Goal: Task Accomplishment & Management: Use online tool/utility

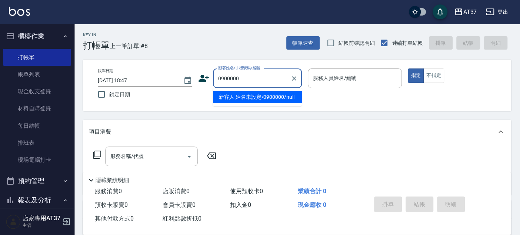
type input "新客人 姓名未設定/0900000/null"
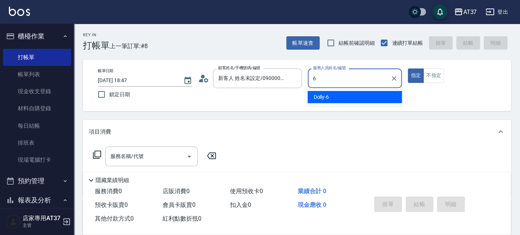
type input "Dolly-6"
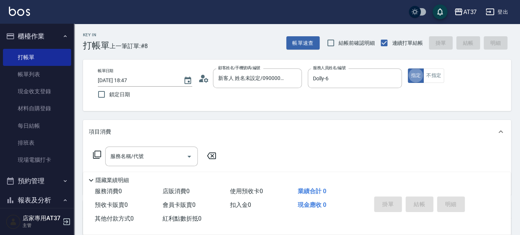
type button "true"
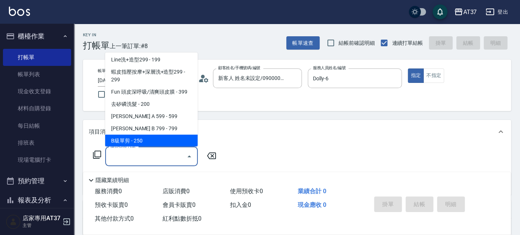
scroll to position [124, 0]
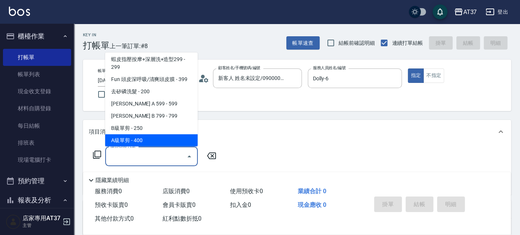
type input "A級單剪(202)"
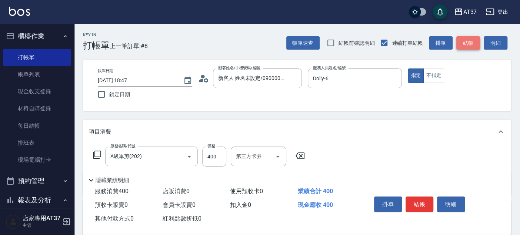
click at [469, 41] on button "結帳" at bounding box center [468, 43] width 24 height 14
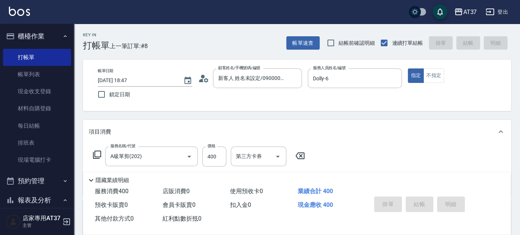
type input "2025/08/20 19:31"
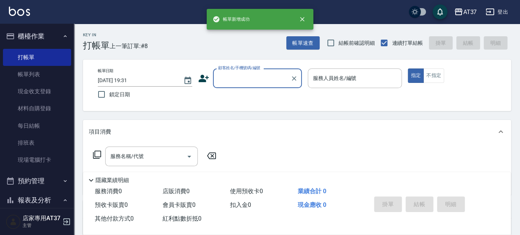
scroll to position [0, 0]
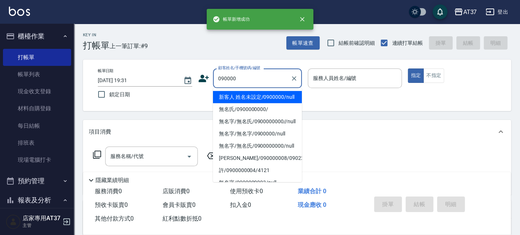
type input "新客人 姓名未設定/0900000/null"
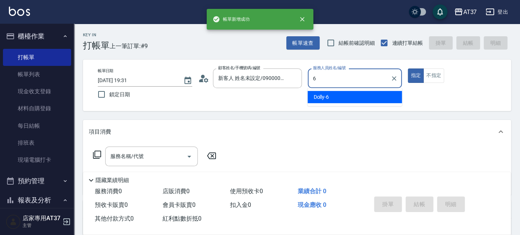
type input "Dolly-6"
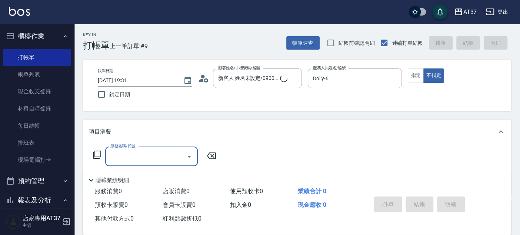
type input "新客人 姓名未設定/090000/null"
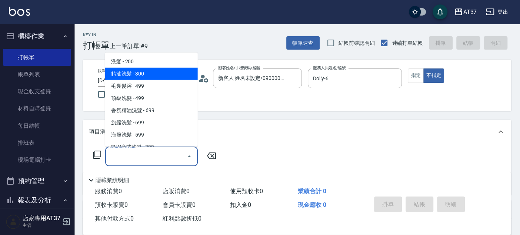
type input "精油洗髮(102)"
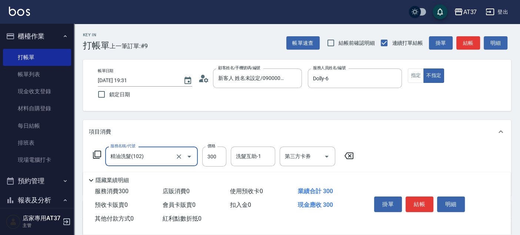
click at [467, 43] on button "結帳" at bounding box center [468, 43] width 24 height 14
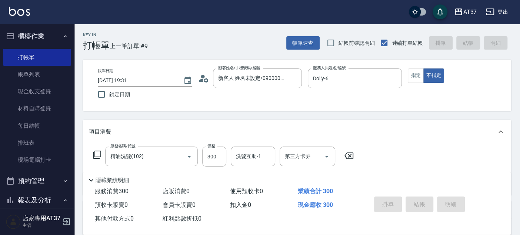
type input "2025/08/20 19:32"
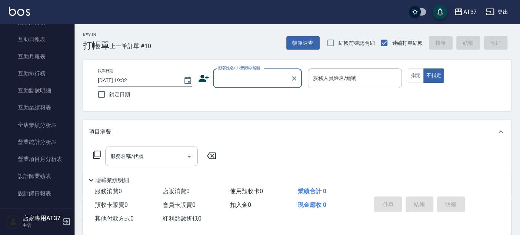
scroll to position [288, 0]
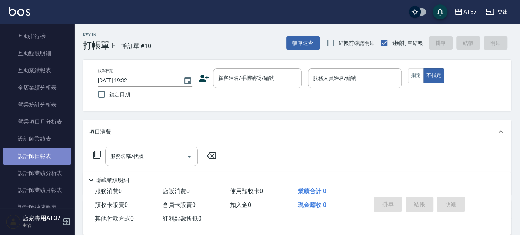
click at [56, 153] on link "設計師日報表" at bounding box center [37, 156] width 68 height 17
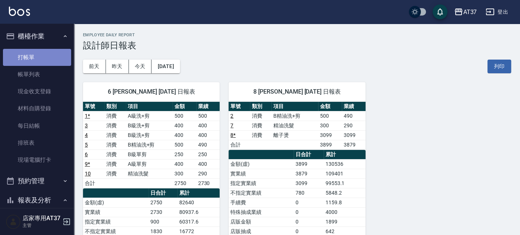
click at [44, 60] on link "打帳單" at bounding box center [37, 57] width 68 height 17
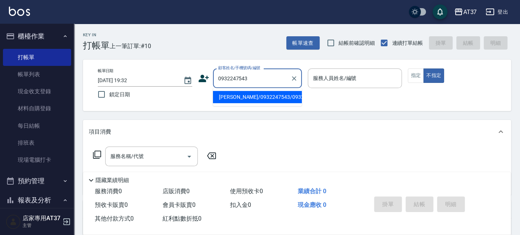
type input "覃正邦/0932247543/0932247543"
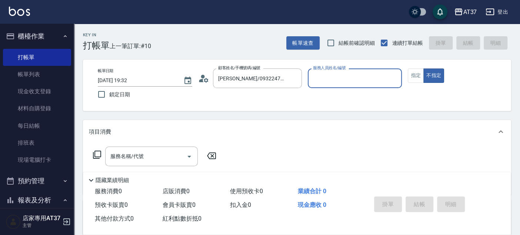
type input "NINA-0"
click at [166, 160] on input "服務名稱/代號" at bounding box center [146, 156] width 75 height 13
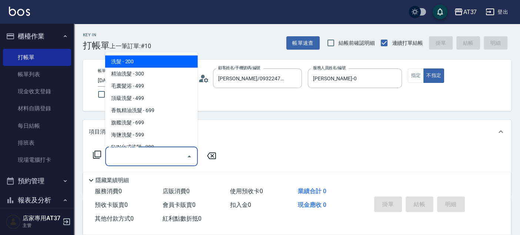
click at [100, 152] on icon at bounding box center [97, 154] width 9 height 9
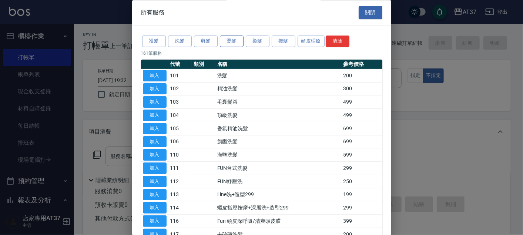
click at [240, 39] on button "燙髮" at bounding box center [232, 41] width 24 height 11
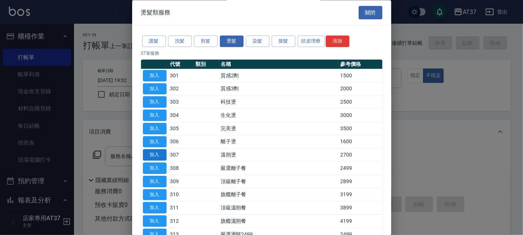
click at [154, 152] on button "加入" at bounding box center [155, 155] width 24 height 11
type input "溫朔燙(307)"
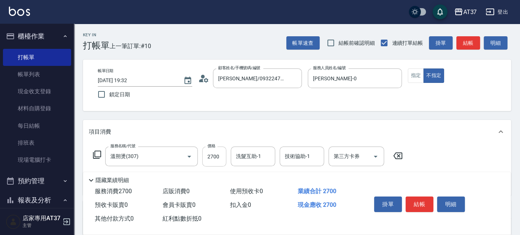
click at [215, 158] on input "2700" at bounding box center [214, 157] width 24 height 20
type input "3000"
type input "鄧懷頎-26"
click at [270, 157] on icon "Clear" at bounding box center [267, 156] width 7 height 7
type input "致穎-23"
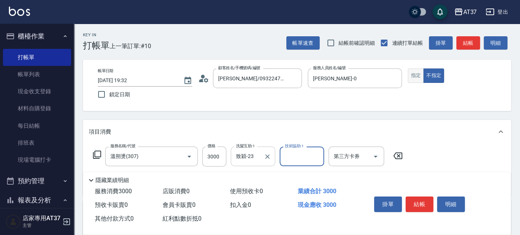
click at [417, 75] on button "指定" at bounding box center [416, 76] width 16 height 14
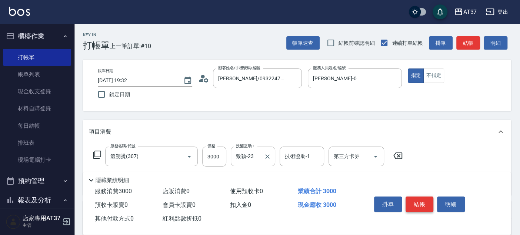
click at [423, 206] on button "結帳" at bounding box center [420, 205] width 28 height 16
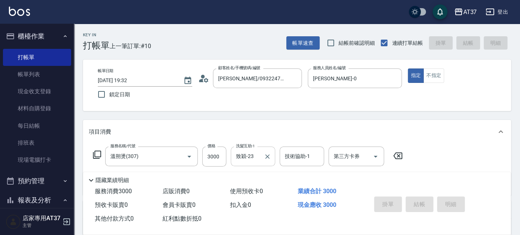
type input "2025/08/20 19:33"
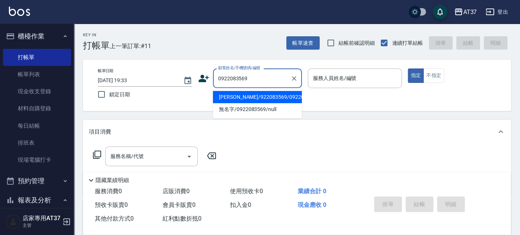
type input "黃偉峰/922083569/0922083569"
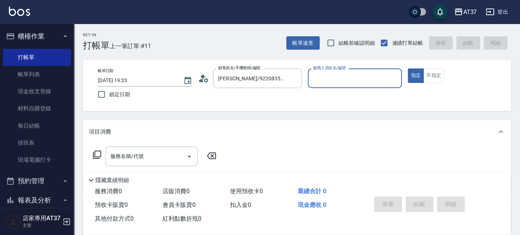
type input "0"
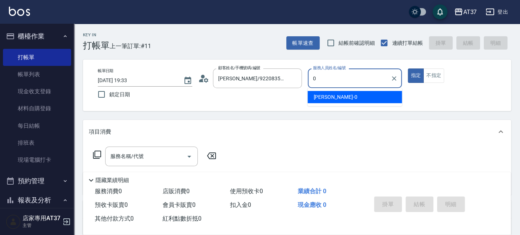
type input "無名字/0922083569/null"
click at [369, 104] on ul "NINA -0" at bounding box center [354, 97] width 94 height 18
click at [369, 100] on div "NINA -0" at bounding box center [354, 97] width 94 height 12
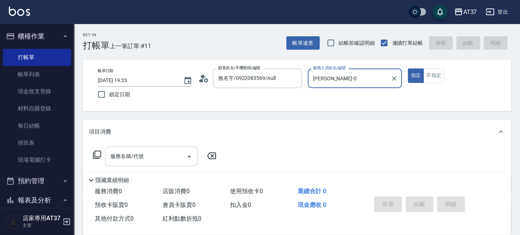
type input "NINA-0"
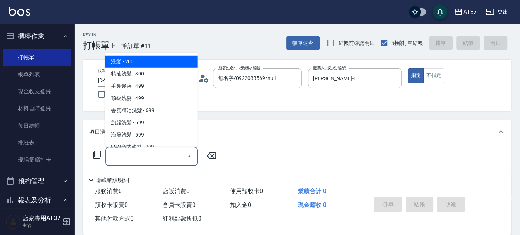
click at [124, 153] on div "服務名稱/代號 服務名稱/代號" at bounding box center [151, 157] width 93 height 20
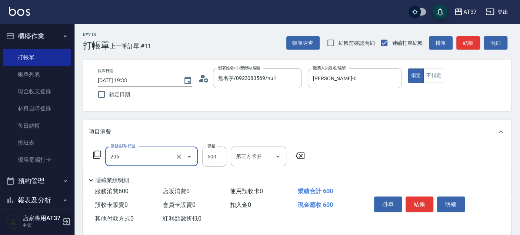
type input "A精油洗+剪(206)"
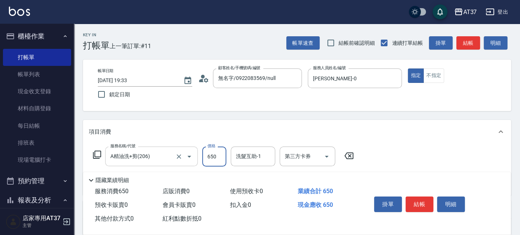
type input "650"
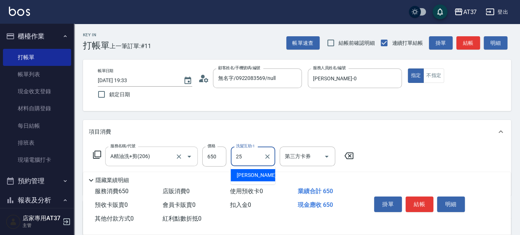
type input "子筠-25"
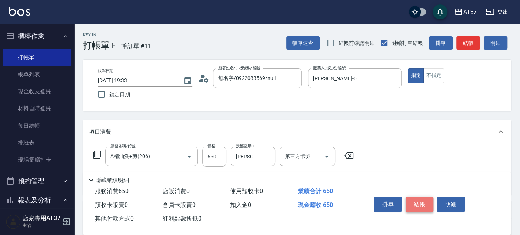
click at [428, 202] on button "結帳" at bounding box center [420, 205] width 28 height 16
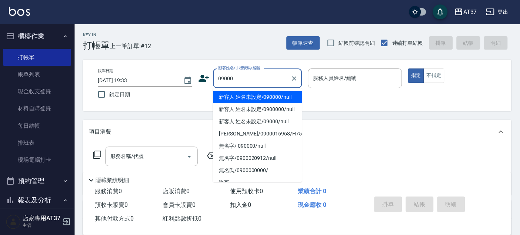
click at [289, 100] on li "新客人 姓名未設定/090000/null" at bounding box center [257, 97] width 89 height 12
type input "新客人 姓名未設定/090000/null"
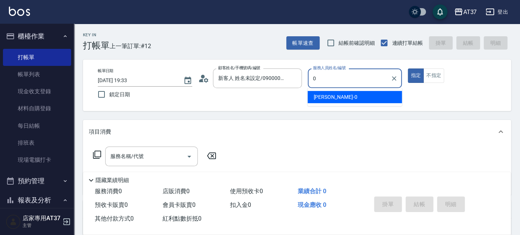
click at [336, 91] on div "NINA -0" at bounding box center [354, 97] width 94 height 12
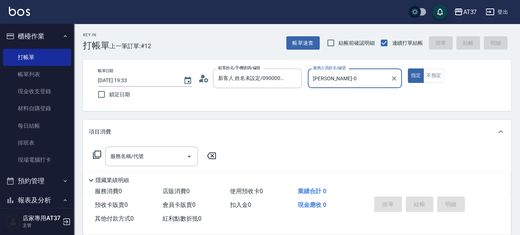
type input "NINA-0"
click at [331, 98] on div "帳單日期 2025/08/20 19:33 鎖定日期 顧客姓名/手機號碼/編號 新客人 姓名未設定/090000/null 顧客姓名/手機號碼/編號 服務人員…" at bounding box center [297, 86] width 410 height 34
click at [124, 160] on input "服務名稱/代號" at bounding box center [146, 156] width 75 height 13
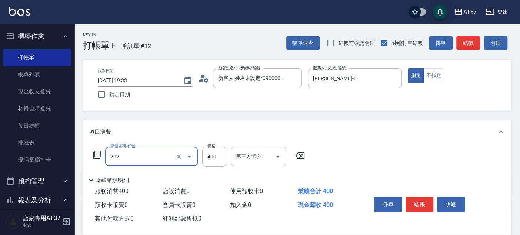
type input "A級單剪(202)"
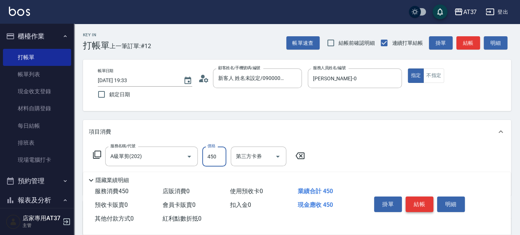
type input "450"
click at [426, 205] on button "結帳" at bounding box center [420, 205] width 28 height 16
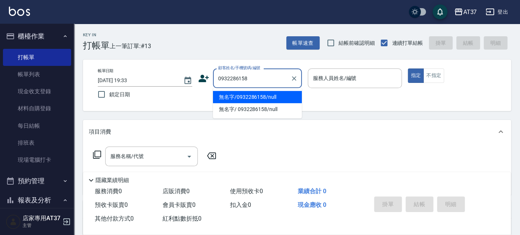
type input "無名字/0932286158/null"
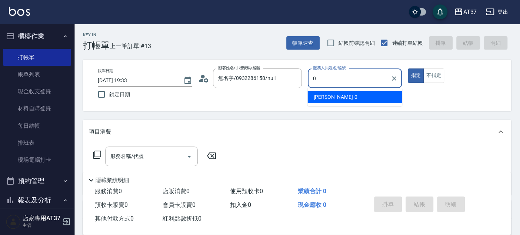
click at [325, 99] on span "NINA -0" at bounding box center [335, 97] width 44 height 8
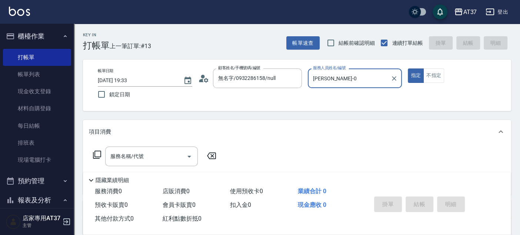
type input "NINA-0"
click at [95, 155] on icon at bounding box center [97, 154] width 9 height 9
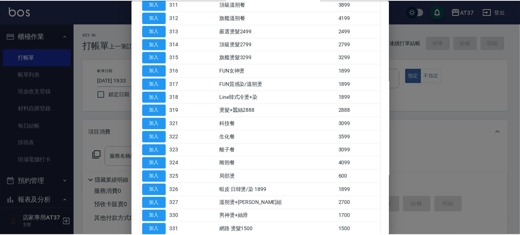
scroll to position [247, 0]
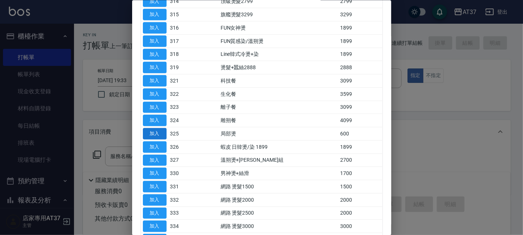
click at [156, 128] on button "加入" at bounding box center [155, 133] width 24 height 11
type input "局部燙(325)"
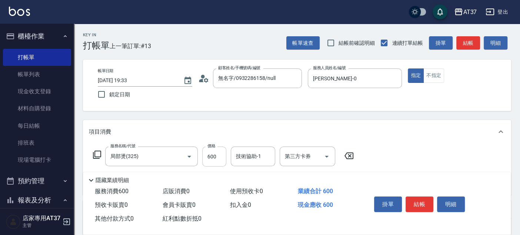
click at [209, 160] on input "600" at bounding box center [214, 157] width 24 height 20
type input "1300"
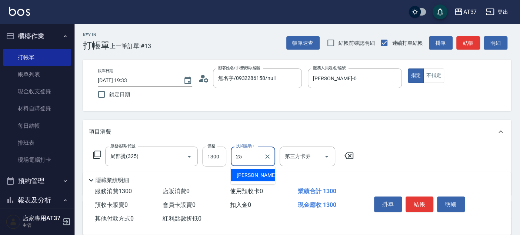
type input "子筠-25"
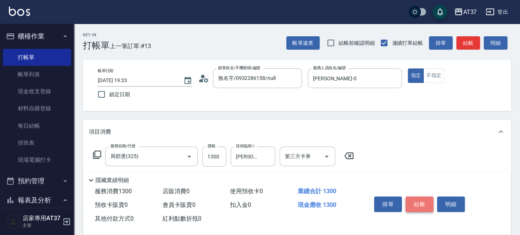
click at [422, 203] on button "結帳" at bounding box center [420, 205] width 28 height 16
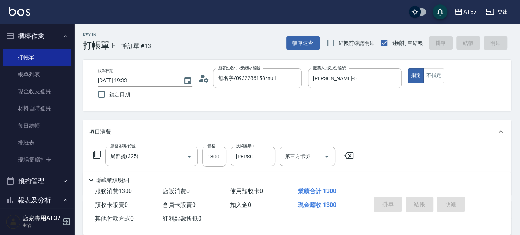
type input "2025/08/20 19:34"
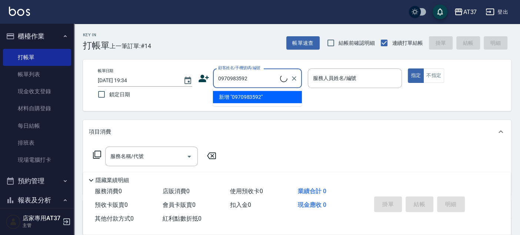
type input "0970983592"
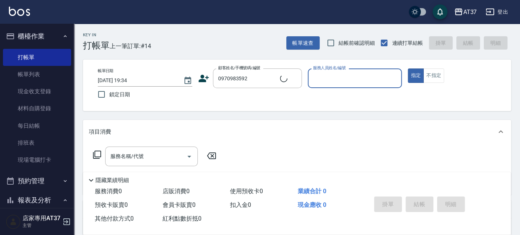
type input "0"
type input "無名字/0970983592/null"
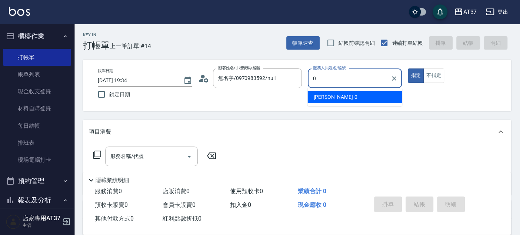
click at [339, 102] on div "NINA -0" at bounding box center [354, 97] width 94 height 12
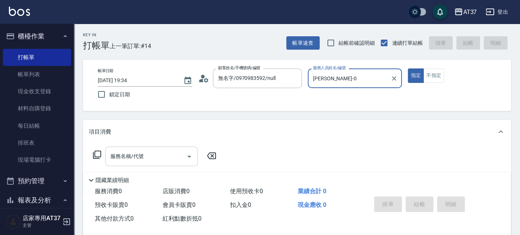
type input "NINA-0"
click at [158, 151] on input "服務名稱/代號" at bounding box center [146, 156] width 75 height 13
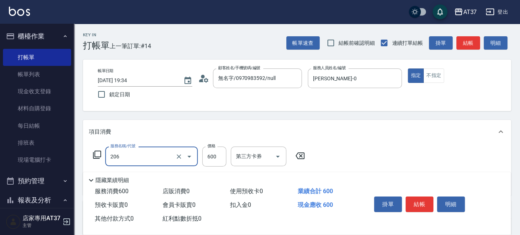
type input "A精油洗+剪(206)"
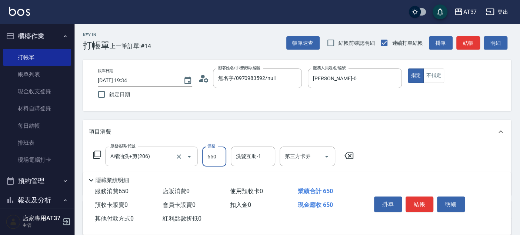
type input "650"
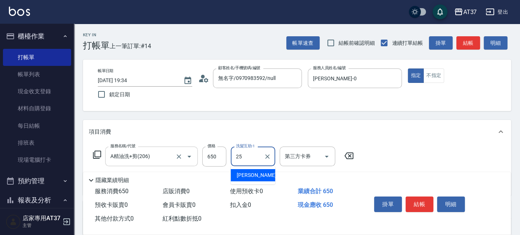
type input "子筠-25"
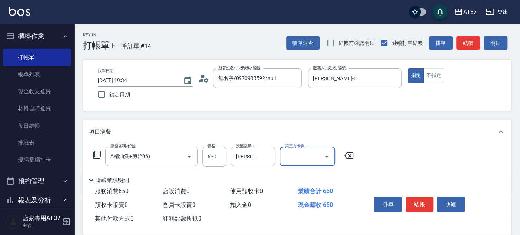
click at [433, 204] on div "掛單 結帳 明細" at bounding box center [419, 205] width 97 height 23
click at [418, 203] on button "結帳" at bounding box center [420, 205] width 28 height 16
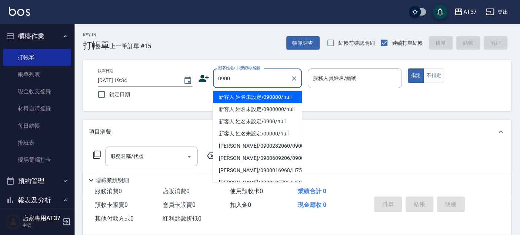
click at [272, 102] on li "新客人 姓名未設定/090000/null" at bounding box center [257, 97] width 89 height 12
type input "新客人 姓名未設定/090000/null"
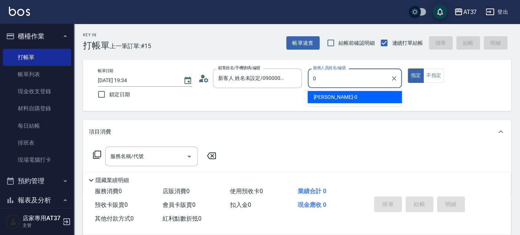
click at [343, 96] on div "NINA -0" at bounding box center [354, 97] width 94 height 12
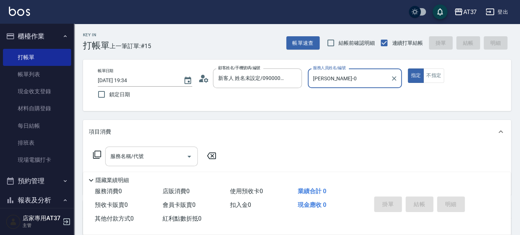
type input "NINA-0"
click at [149, 150] on input "服務名稱/代號" at bounding box center [146, 156] width 75 height 13
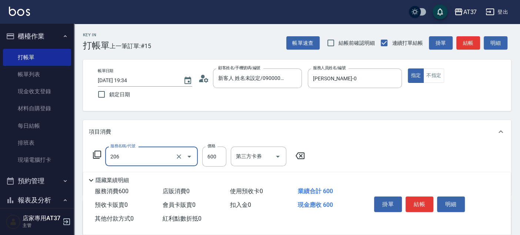
type input "A精油洗+剪(206)"
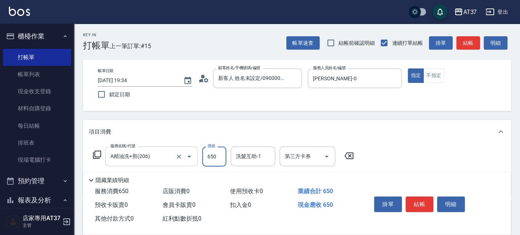
type input "650"
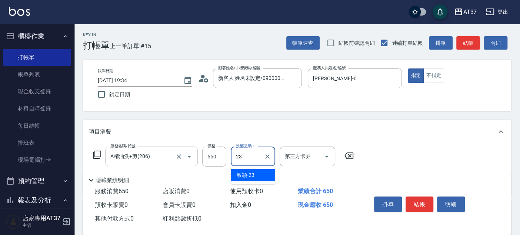
type input "致穎-23"
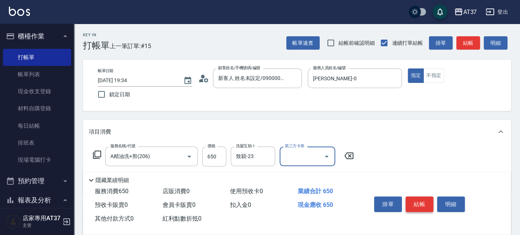
click at [411, 205] on button "結帳" at bounding box center [420, 205] width 28 height 16
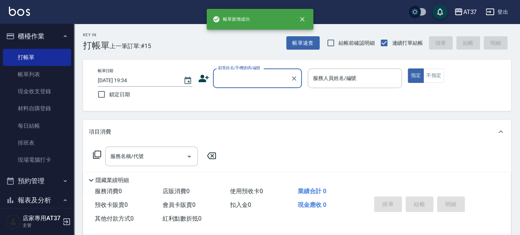
scroll to position [0, 0]
